Goal: Task Accomplishment & Management: Use online tool/utility

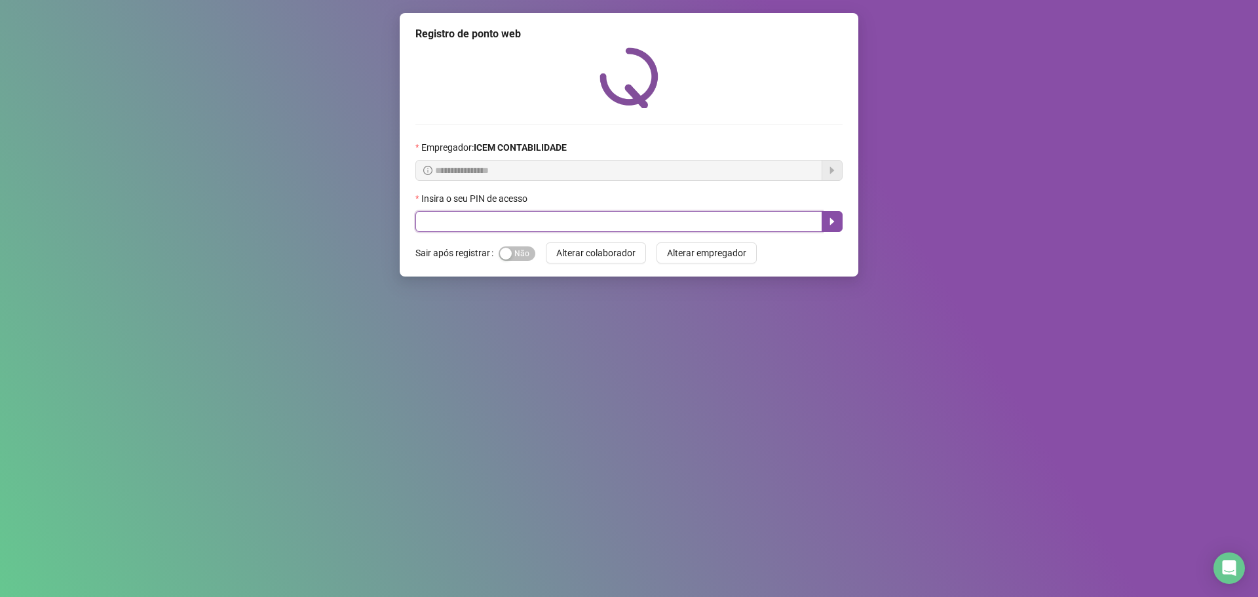
click at [558, 229] on input "text" at bounding box center [618, 221] width 407 height 21
type input "*****"
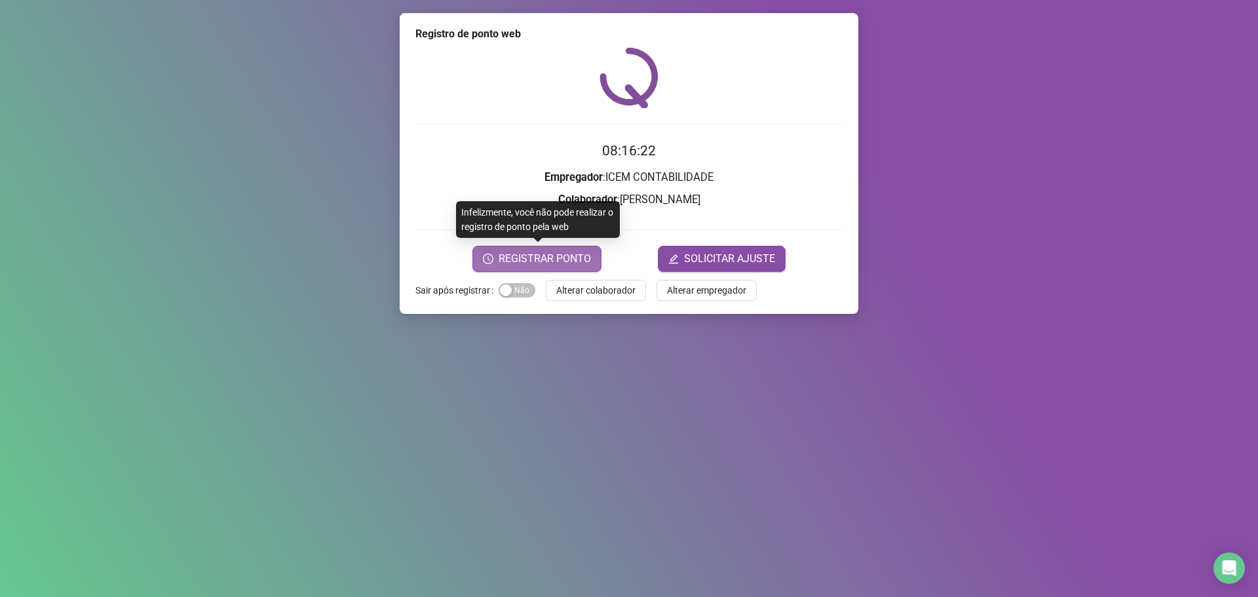
click at [544, 246] on button "REGISTRAR PONTO" at bounding box center [537, 259] width 129 height 26
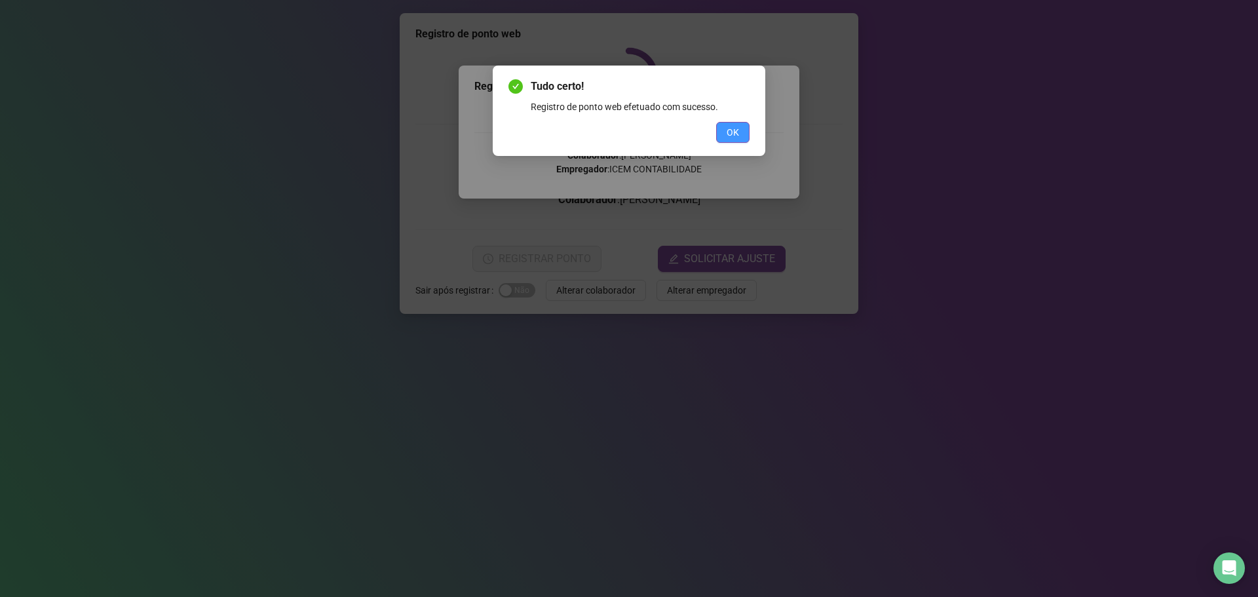
click at [746, 136] on button "OK" at bounding box center [732, 132] width 33 height 21
